Goal: Transaction & Acquisition: Purchase product/service

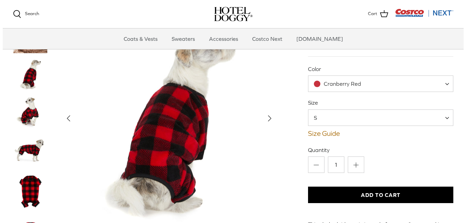
scroll to position [72, 0]
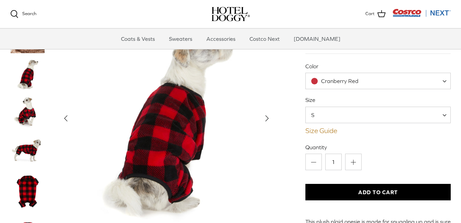
click at [327, 130] on link "Size Guide" at bounding box center [377, 131] width 145 height 8
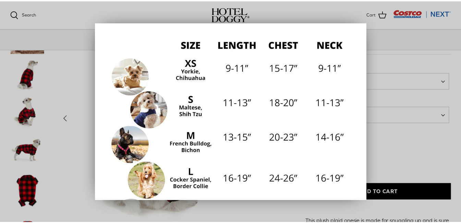
scroll to position [74, 0]
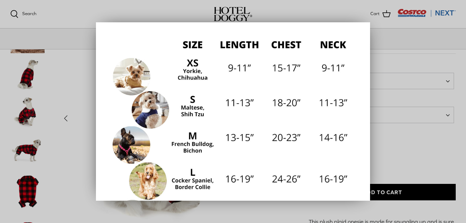
click at [101, 12] on div at bounding box center [233, 111] width 466 height 223
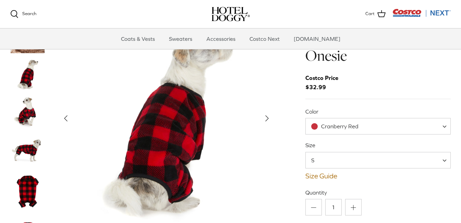
scroll to position [27, 0]
click at [445, 126] on span at bounding box center [447, 126] width 7 height 16
click at [399, 131] on span "Cranberry Red" at bounding box center [377, 126] width 145 height 16
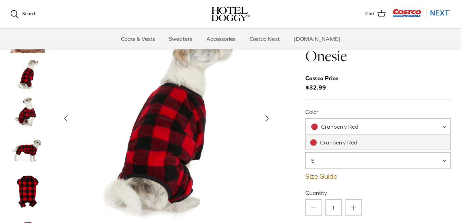
click at [375, 128] on span "Cranberry Red" at bounding box center [377, 126] width 145 height 16
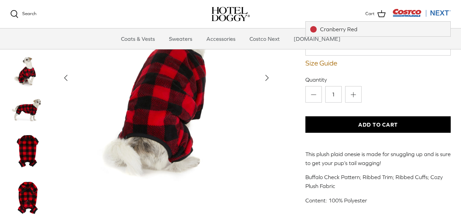
scroll to position [140, 0]
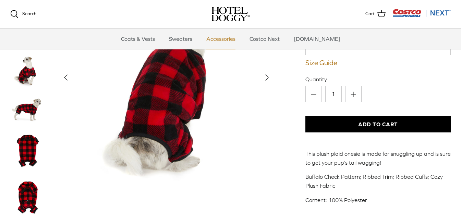
click at [218, 38] on link "Accessories" at bounding box center [220, 38] width 41 height 21
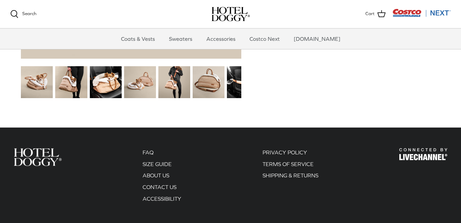
scroll to position [880, 0]
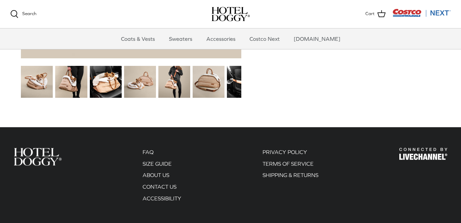
click at [39, 82] on img at bounding box center [37, 82] width 32 height 32
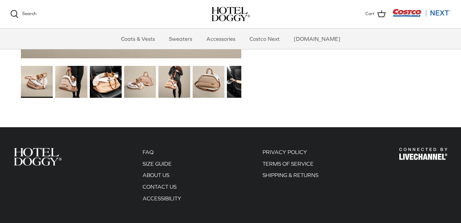
scroll to position [880, 0]
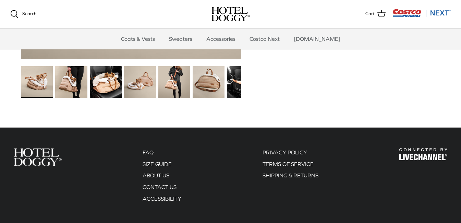
click at [63, 84] on img at bounding box center [71, 82] width 32 height 32
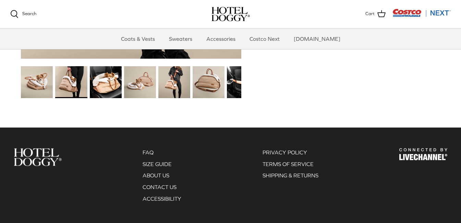
click at [111, 90] on img at bounding box center [106, 82] width 32 height 32
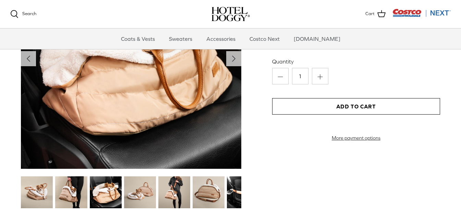
click at [150, 200] on img at bounding box center [140, 192] width 32 height 32
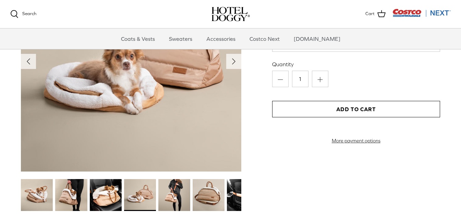
click at [173, 199] on img at bounding box center [174, 195] width 32 height 32
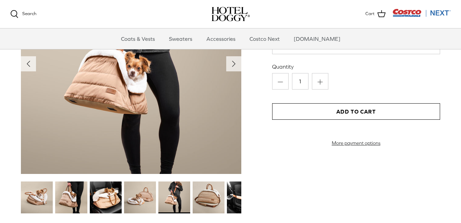
click at [209, 200] on img at bounding box center [209, 197] width 32 height 32
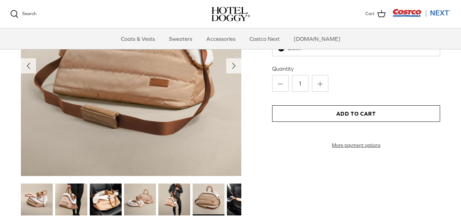
click at [233, 199] on img at bounding box center [243, 199] width 32 height 32
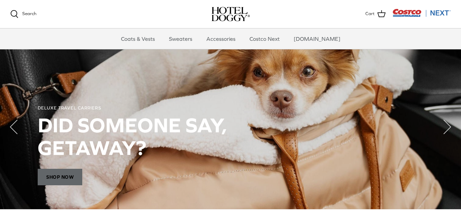
scroll to position [484, 0]
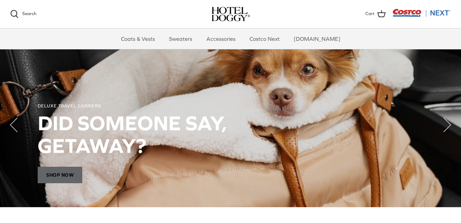
click at [72, 175] on span "Shop Now" at bounding box center [60, 175] width 45 height 16
